Goal: Task Accomplishment & Management: Complete application form

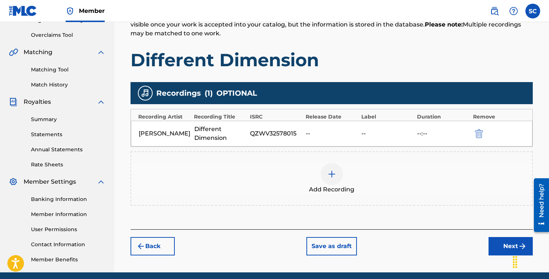
scroll to position [178, 0]
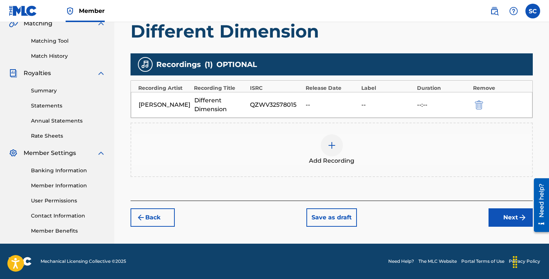
click at [332, 147] on img at bounding box center [331, 145] width 9 height 9
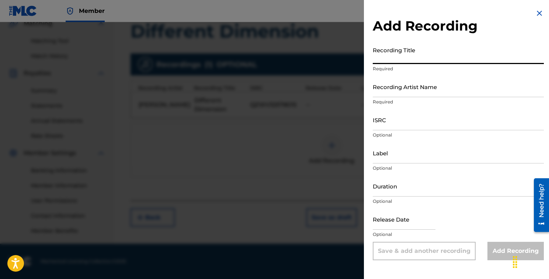
click at [423, 58] on input "Recording Title" at bounding box center [458, 53] width 171 height 21
type input "The Right Time"
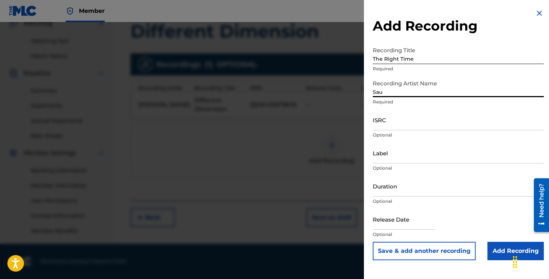
type input "[PERSON_NAME]"
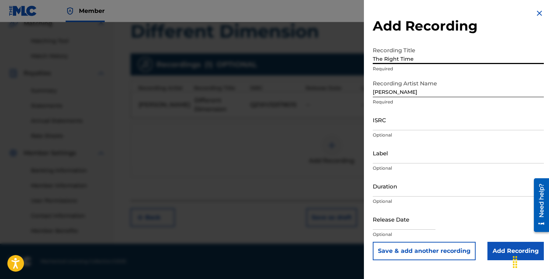
drag, startPoint x: 426, startPoint y: 59, endPoint x: 357, endPoint y: 60, distance: 68.9
click at [357, 60] on div "Add Recording Recording Title The Right Time Required Recording Artist Name [PE…" at bounding box center [274, 150] width 549 height 257
type input "Different Dimension"
click at [392, 108] on div "Recording Artist Name [PERSON_NAME] Required" at bounding box center [458, 92] width 171 height 33
click at [394, 123] on input "ISRC" at bounding box center [458, 119] width 171 height 21
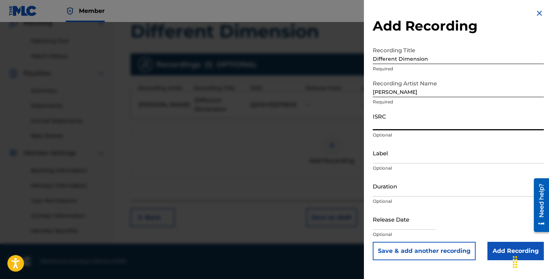
click at [394, 123] on input "ISRC" at bounding box center [458, 119] width 171 height 21
click at [392, 125] on input "ISRC" at bounding box center [458, 119] width 171 height 21
type input "QZWV32578015"
click at [396, 162] on input "Label" at bounding box center [458, 153] width 171 height 21
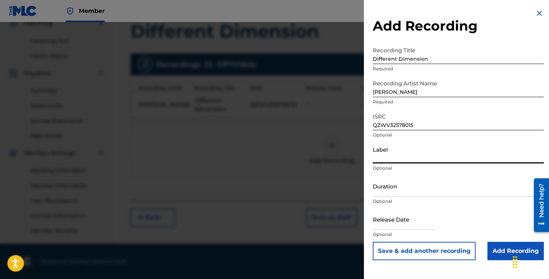
type input "[PERSON_NAME] Music"
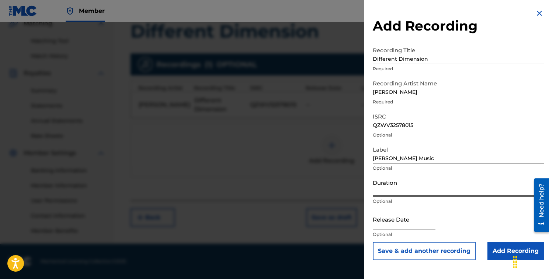
click at [405, 196] on input "Duration" at bounding box center [458, 186] width 171 height 21
type input "03:12"
click at [397, 225] on input "text" at bounding box center [404, 219] width 63 height 21
select select "7"
select select "2025"
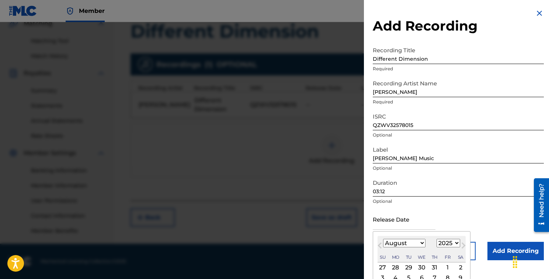
click at [391, 243] on select "January February March April May June July August September October November De…" at bounding box center [404, 243] width 42 height 8
select select "8"
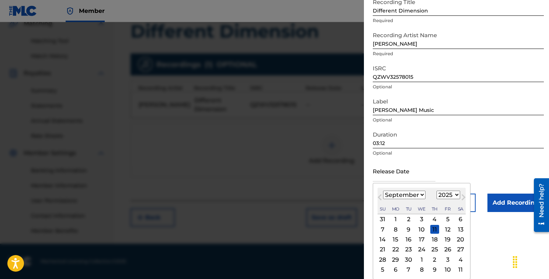
scroll to position [49, 0]
click at [448, 248] on div "26" at bounding box center [447, 249] width 9 height 9
type input "[DATE]"
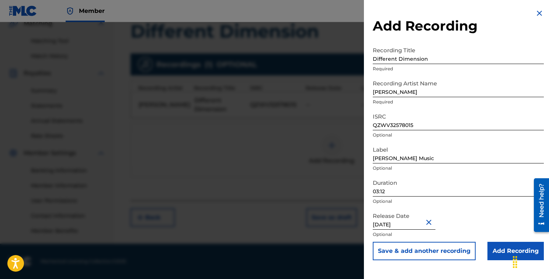
scroll to position [0, 0]
click at [502, 253] on input "Add Recording" at bounding box center [515, 251] width 56 height 18
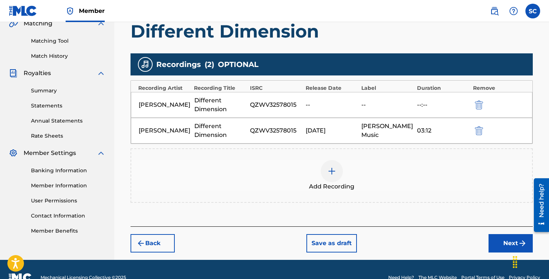
scroll to position [194, 0]
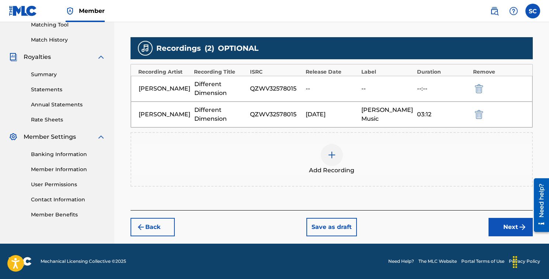
click at [282, 91] on div "QZWV32578015" at bounding box center [276, 88] width 52 height 9
click at [481, 90] on img "submit" at bounding box center [479, 88] width 8 height 9
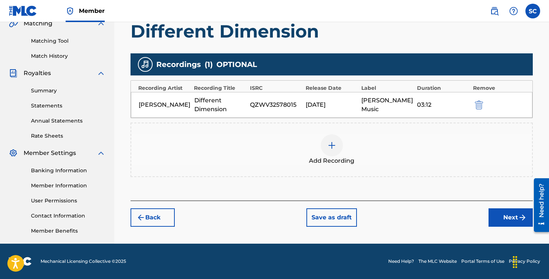
click at [332, 145] on img at bounding box center [331, 145] width 9 height 9
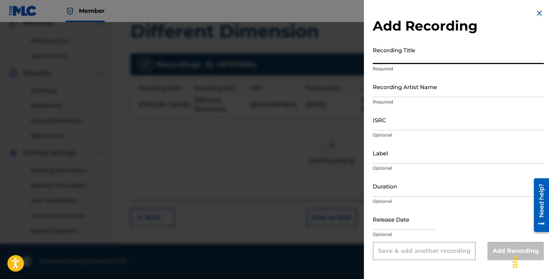
click at [406, 60] on input "Recording Title" at bounding box center [458, 53] width 171 height 21
type input "Different Dimension"
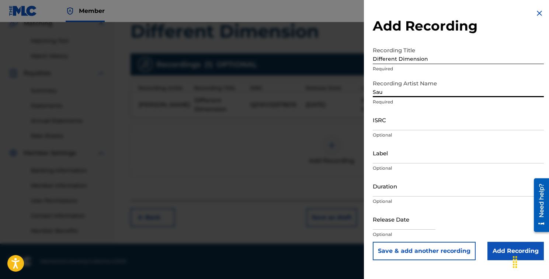
type input "[PERSON_NAME]"
click at [396, 128] on input "ISRC" at bounding box center [458, 119] width 171 height 21
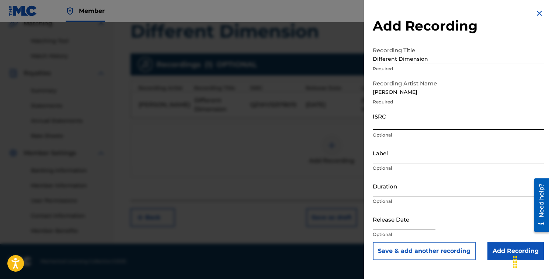
paste input "QZWV32578061"
type input "QZWV32578061"
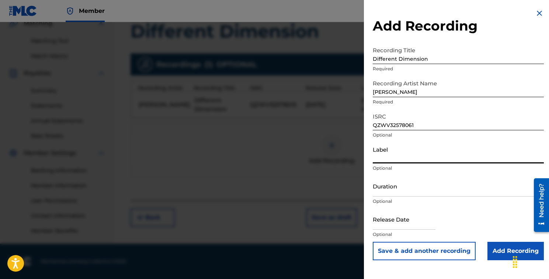
click at [397, 160] on input "Label" at bounding box center [458, 153] width 171 height 21
type input "[PERSON_NAME] Music"
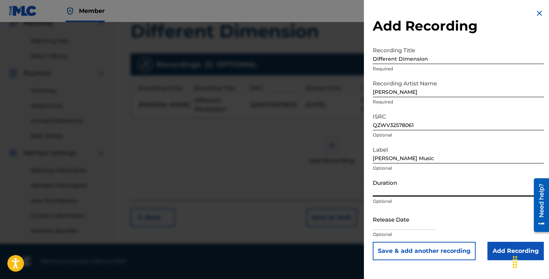
click at [403, 192] on input "Duration" at bounding box center [458, 186] width 171 height 21
type input "03:12"
click at [399, 224] on input "text" at bounding box center [404, 219] width 63 height 21
select select "7"
select select "2025"
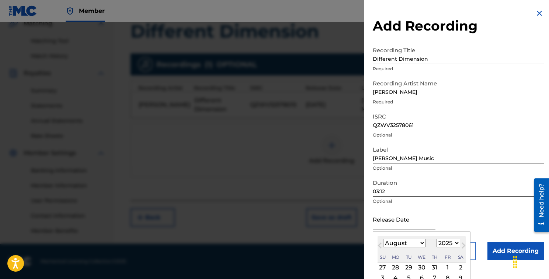
type input "[DATE]"
select select "8"
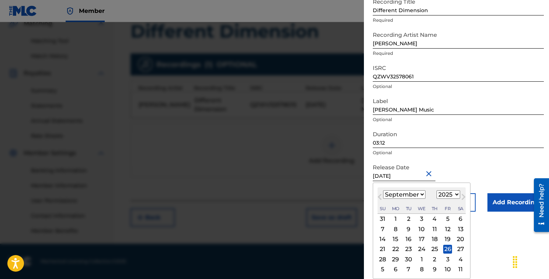
scroll to position [0, 0]
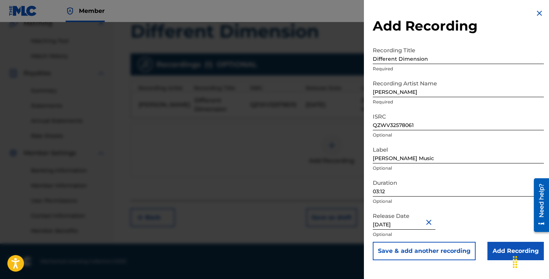
click at [503, 249] on input "Add Recording" at bounding box center [515, 251] width 56 height 18
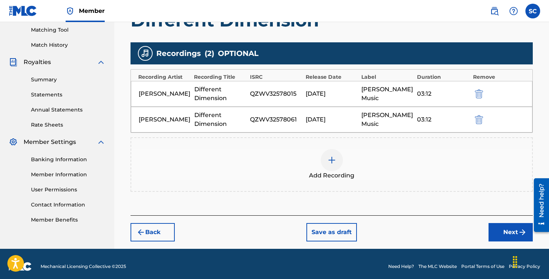
scroll to position [194, 0]
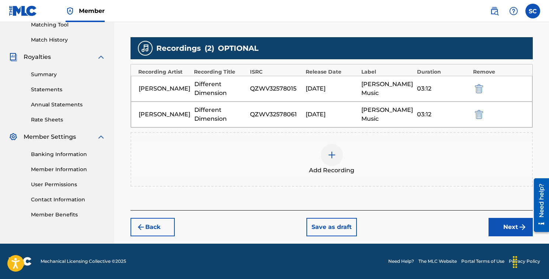
click at [511, 226] on button "Next" at bounding box center [510, 227] width 44 height 18
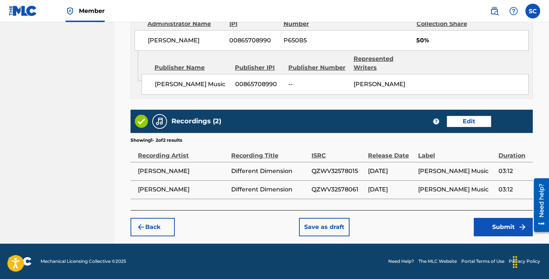
scroll to position [434, 0]
click at [504, 225] on button "Submit" at bounding box center [503, 227] width 59 height 18
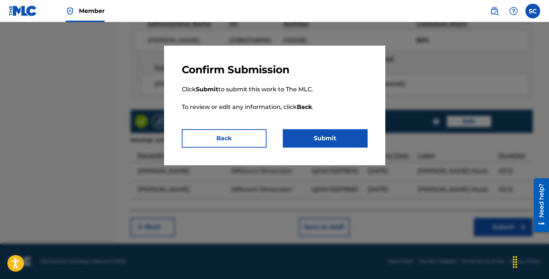
click at [336, 141] on button "Submit" at bounding box center [325, 138] width 85 height 18
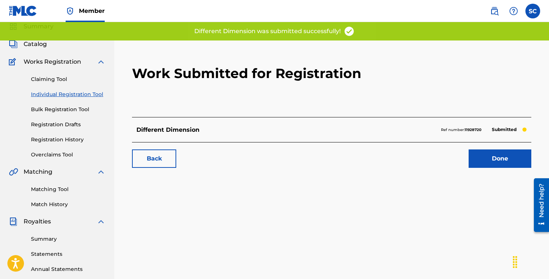
scroll to position [29, 0]
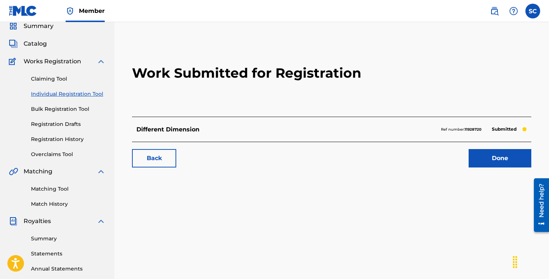
click at [498, 159] on link "Done" at bounding box center [499, 158] width 63 height 18
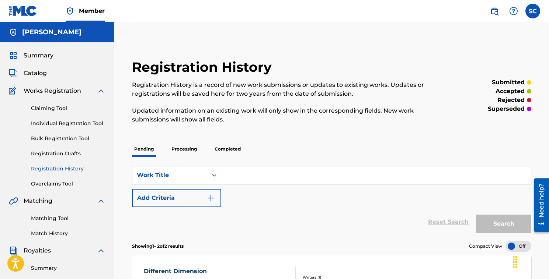
click at [67, 170] on link "Registration History" at bounding box center [68, 169] width 74 height 8
click at [233, 150] on p "Completed" at bounding box center [227, 149] width 31 height 15
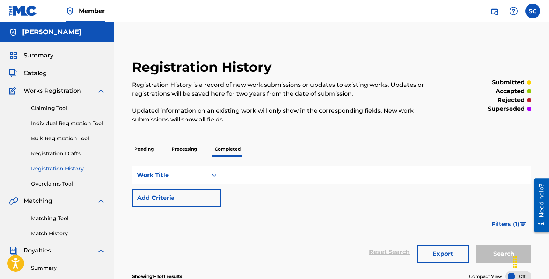
click at [189, 150] on p "Processing" at bounding box center [184, 149] width 30 height 15
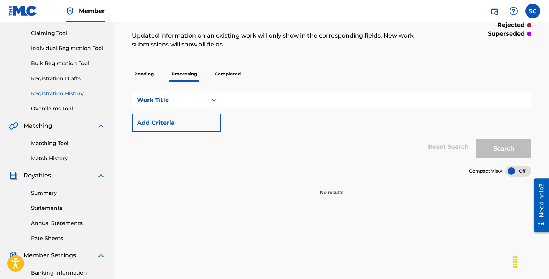
scroll to position [75, 0]
click at [145, 74] on p "Pending" at bounding box center [144, 73] width 24 height 15
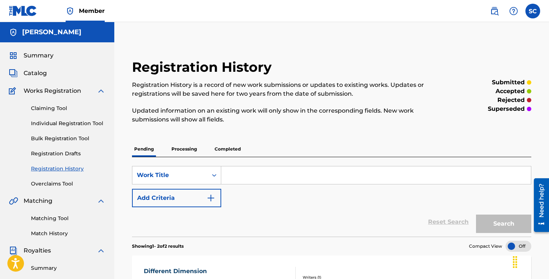
click at [56, 124] on link "Individual Registration Tool" at bounding box center [68, 124] width 74 height 8
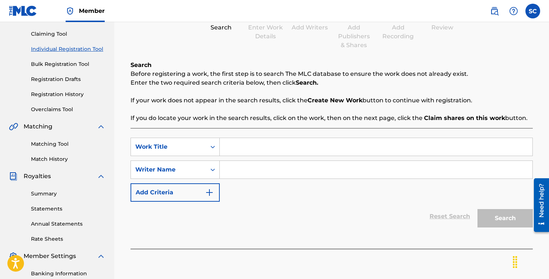
scroll to position [78, 0]
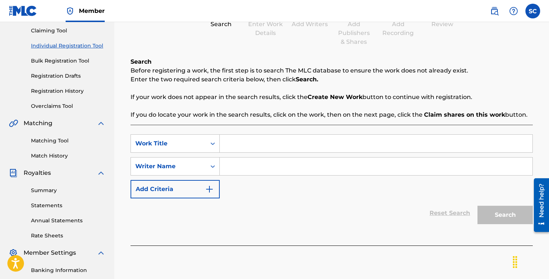
click at [245, 144] on input "Search Form" at bounding box center [376, 144] width 312 height 18
type input "Good4"
